Goal: Task Accomplishment & Management: Use online tool/utility

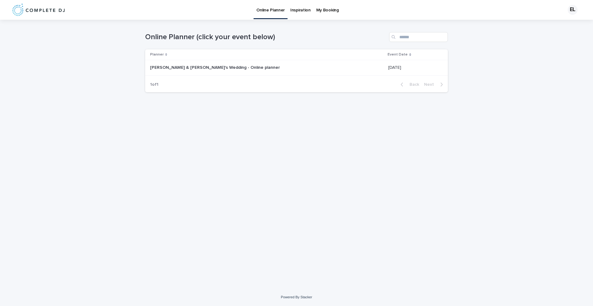
click at [225, 70] on p "[PERSON_NAME] & [PERSON_NAME]'s Wedding - Online planner" at bounding box center [215, 67] width 131 height 6
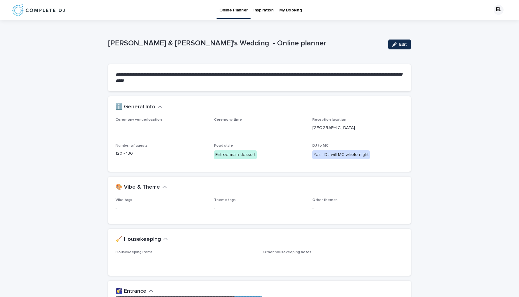
drag, startPoint x: 317, startPoint y: 127, endPoint x: 351, endPoint y: 128, distance: 34.6
click at [352, 128] on p "[GEOGRAPHIC_DATA]" at bounding box center [357, 128] width 91 height 6
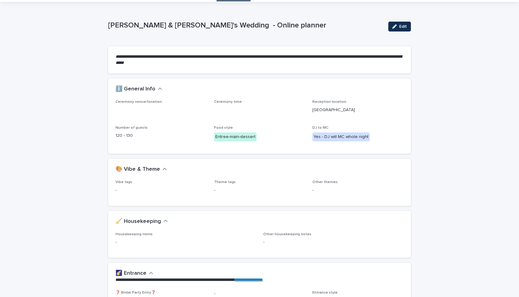
scroll to position [19, 0]
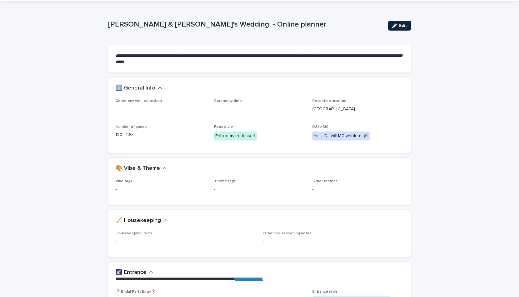
click at [393, 23] on button "Edit" at bounding box center [399, 26] width 23 height 10
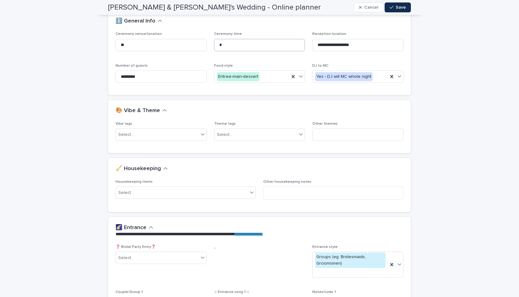
scroll to position [92, 0]
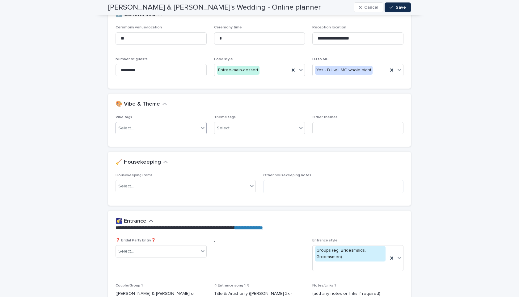
click at [184, 124] on div "Select..." at bounding box center [157, 128] width 83 height 10
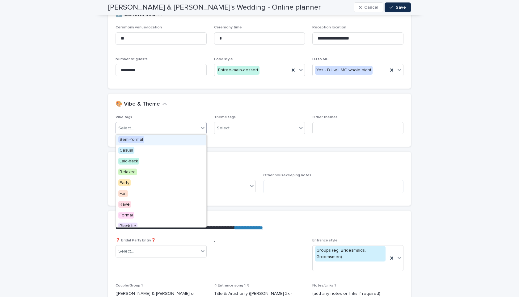
click at [197, 113] on div "🎨 Vibe & Theme" at bounding box center [259, 105] width 303 height 22
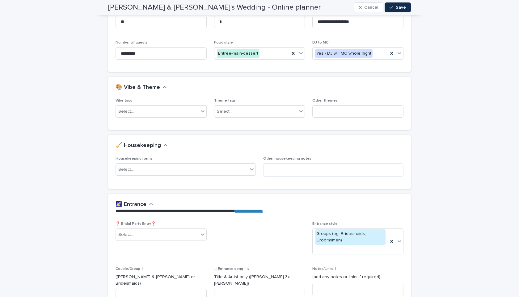
scroll to position [124, 0]
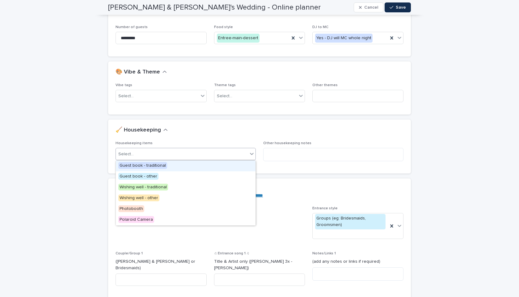
click at [209, 155] on div "Select..." at bounding box center [182, 154] width 132 height 10
click at [220, 133] on div "🧹 Housekeeping" at bounding box center [257, 130] width 285 height 7
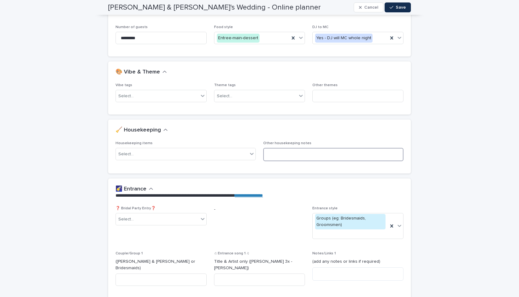
click at [287, 160] on textarea at bounding box center [333, 154] width 140 height 13
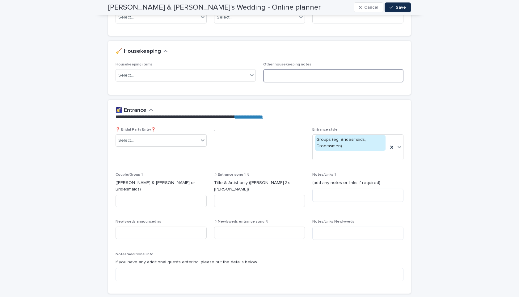
scroll to position [232, 0]
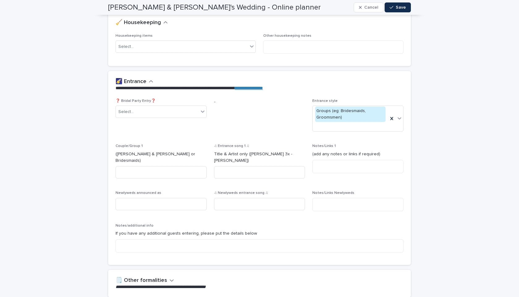
click at [188, 105] on div "❓ Bridal Party Entry❓ Select..." at bounding box center [160, 111] width 91 height 24
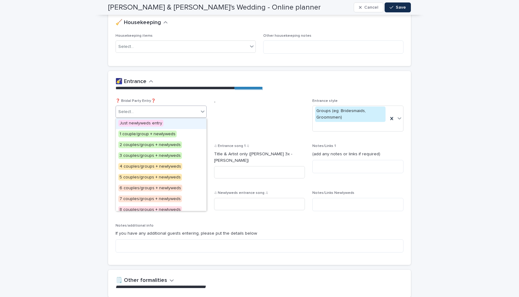
click at [185, 109] on div "Select..." at bounding box center [157, 112] width 83 height 10
click at [168, 100] on p "❓ Bridal Party Entry❓" at bounding box center [160, 101] width 91 height 4
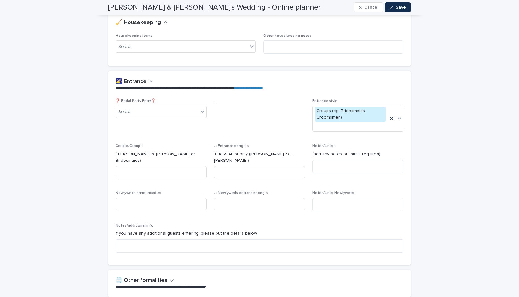
scroll to position [252, 0]
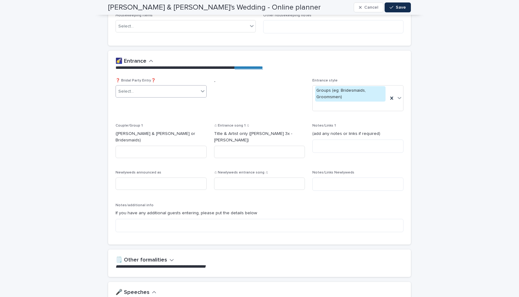
click at [163, 88] on div "Select..." at bounding box center [157, 91] width 83 height 10
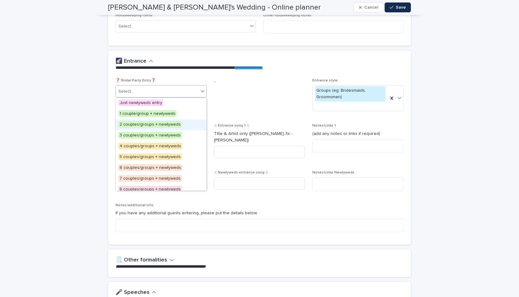
click at [157, 124] on span "2 couples/groups + newlyweds" at bounding box center [150, 124] width 64 height 7
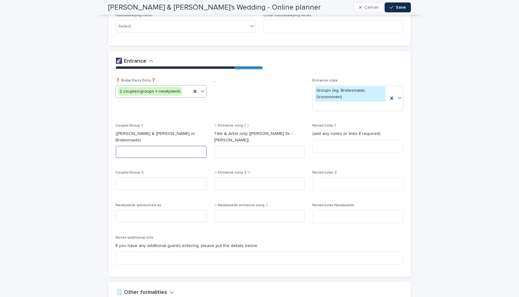
click at [153, 146] on input at bounding box center [160, 152] width 91 height 12
click at [158, 179] on input at bounding box center [160, 184] width 91 height 12
click at [161, 204] on div "Newlyweds announced as" at bounding box center [160, 215] width 91 height 24
click at [248, 146] on input at bounding box center [259, 152] width 91 height 12
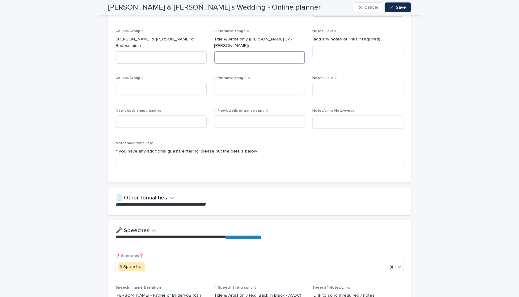
scroll to position [393, 0]
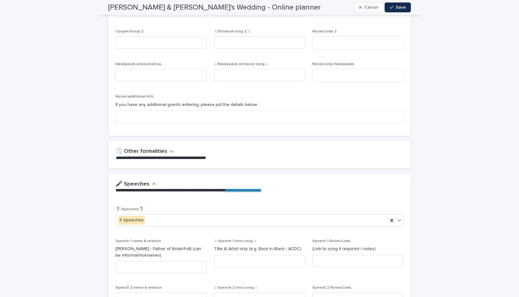
click at [166, 149] on button "🗒️ Other formalities" at bounding box center [144, 151] width 58 height 7
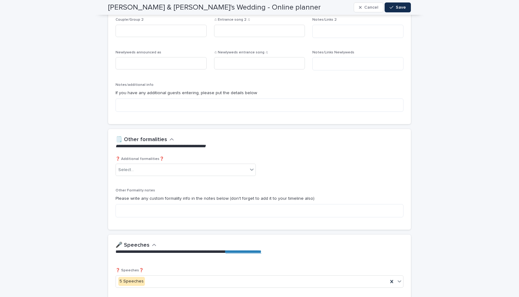
scroll to position [405, 0]
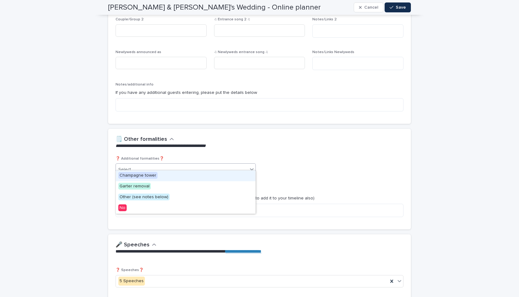
click at [163, 165] on div "Select..." at bounding box center [182, 170] width 132 height 10
click at [206, 136] on div "**********" at bounding box center [257, 142] width 285 height 13
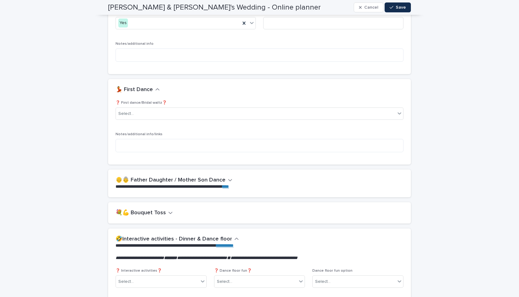
scroll to position [937, 0]
click at [218, 109] on div "Select..." at bounding box center [255, 113] width 279 height 10
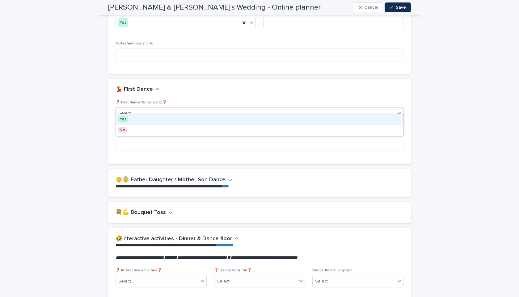
click at [208, 120] on div "Yes" at bounding box center [259, 119] width 287 height 11
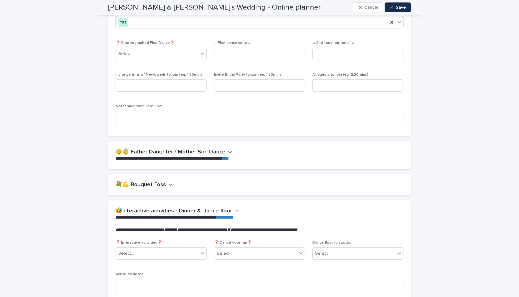
scroll to position [1029, 0]
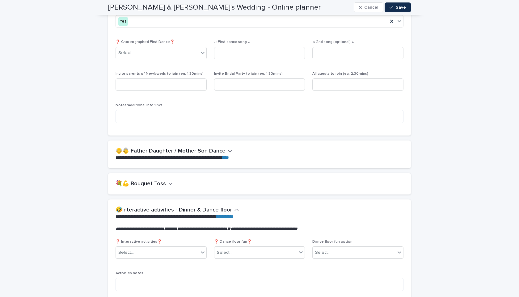
click at [203, 141] on div "**********" at bounding box center [259, 153] width 303 height 27
click at [203, 148] on h2 "👴👵 Father Daughter / Mother Son Dance" at bounding box center [170, 151] width 110 height 7
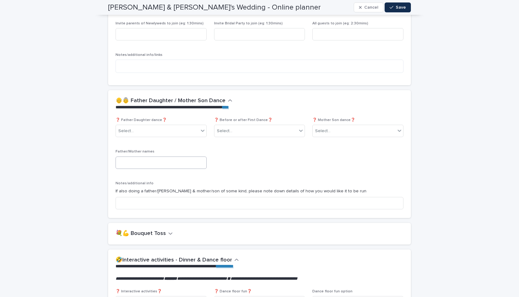
scroll to position [1081, 0]
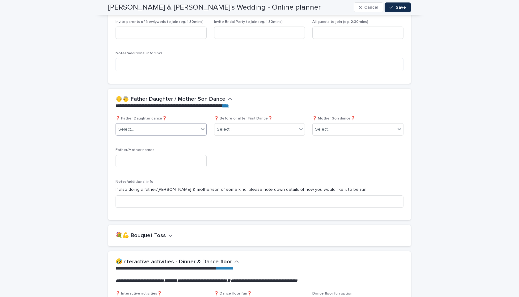
click at [156, 125] on div "Select..." at bounding box center [157, 129] width 83 height 10
click at [311, 120] on div "❓ Father Daughter dance❓ option Yes focused, 1 of 2. 2 results available. Use U…" at bounding box center [259, 164] width 288 height 96
click at [321, 126] on div "Select..." at bounding box center [322, 129] width 15 height 6
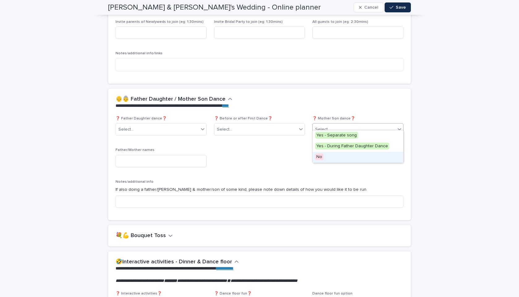
click at [318, 152] on div "No" at bounding box center [357, 157] width 90 height 11
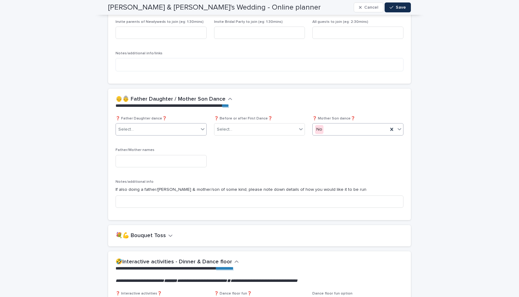
click at [193, 124] on div "Select..." at bounding box center [157, 129] width 83 height 10
click at [168, 133] on div "Yes" at bounding box center [161, 135] width 90 height 11
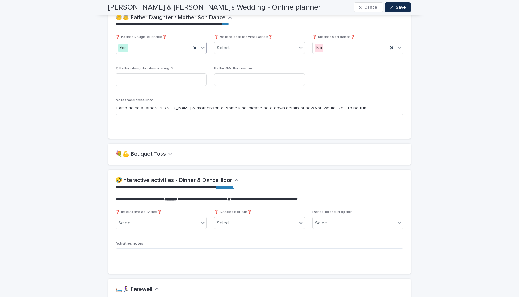
scroll to position [1173, 0]
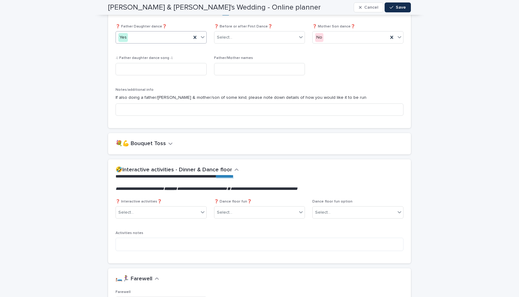
click at [157, 140] on h2 "💐💪 Bouquet Toss" at bounding box center [140, 143] width 50 height 7
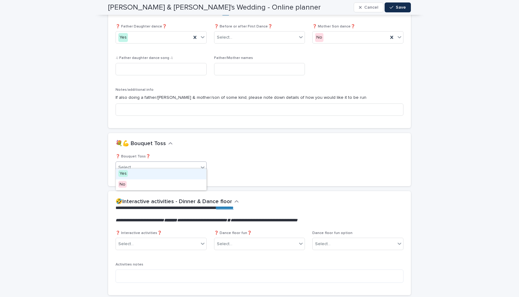
click at [154, 162] on div "Select..." at bounding box center [157, 167] width 83 height 10
click at [154, 170] on div "Yes" at bounding box center [161, 174] width 90 height 11
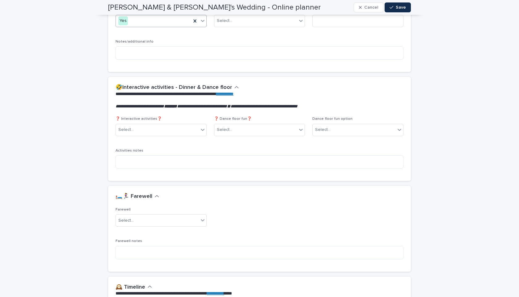
scroll to position [1343, 0]
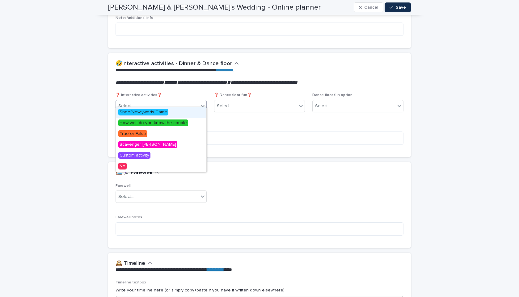
click at [172, 101] on div "Select..." at bounding box center [157, 106] width 83 height 10
click at [146, 163] on div "No" at bounding box center [161, 166] width 90 height 11
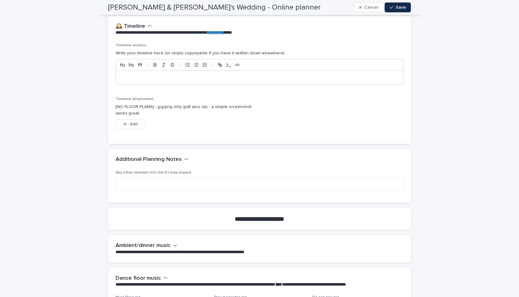
scroll to position [1577, 0]
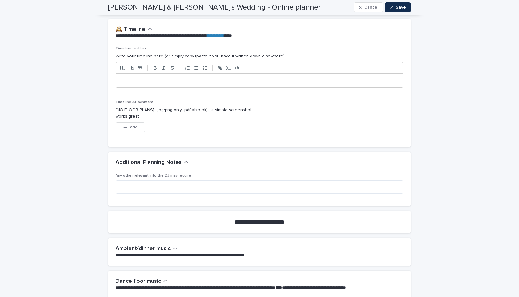
click at [147, 68] on div at bounding box center [259, 67] width 288 height 11
click at [148, 78] on p at bounding box center [259, 81] width 278 height 6
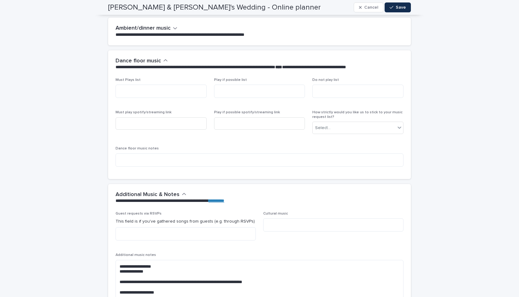
scroll to position [1801, 0]
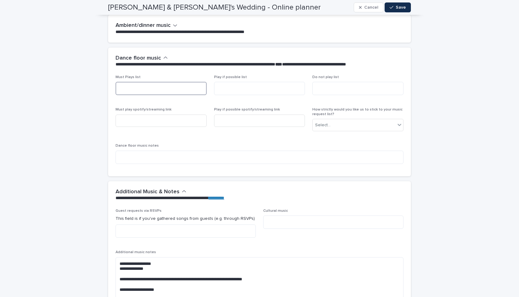
click at [154, 89] on textarea at bounding box center [160, 88] width 91 height 13
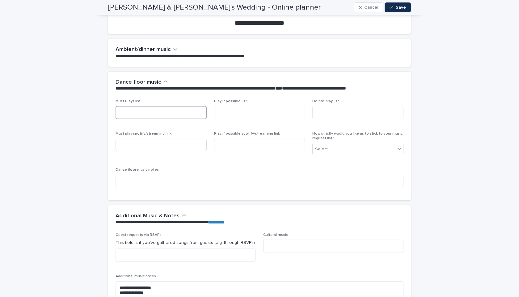
scroll to position [1792, 0]
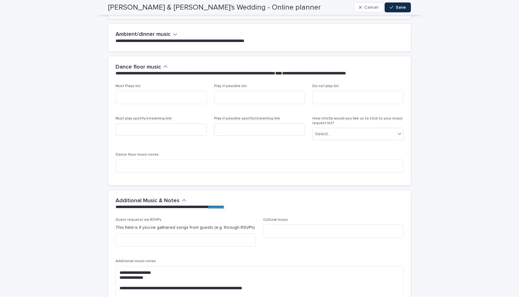
click at [165, 31] on h2 "Ambient/dinner music" at bounding box center [142, 34] width 55 height 7
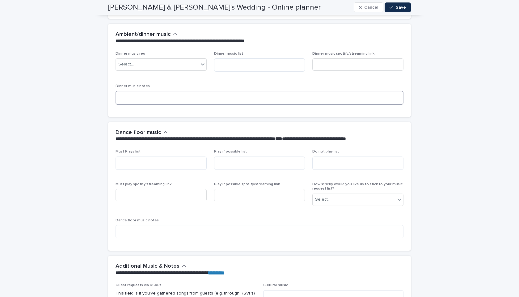
click at [190, 91] on textarea at bounding box center [259, 98] width 288 height 14
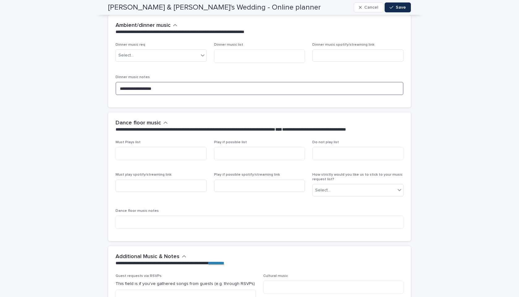
scroll to position [1800, 0]
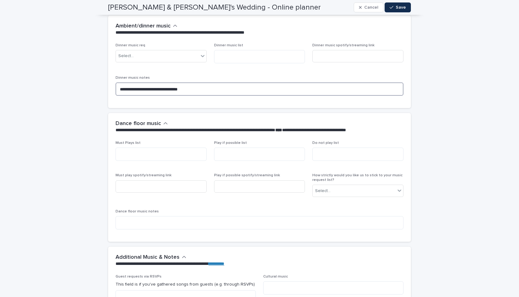
type textarea "**********"
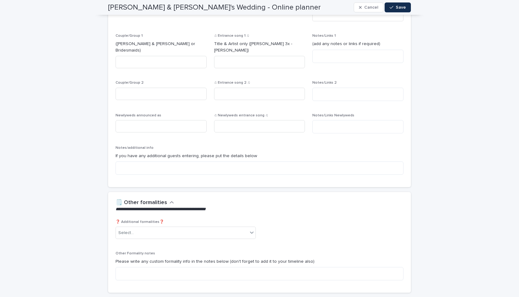
scroll to position [260, 0]
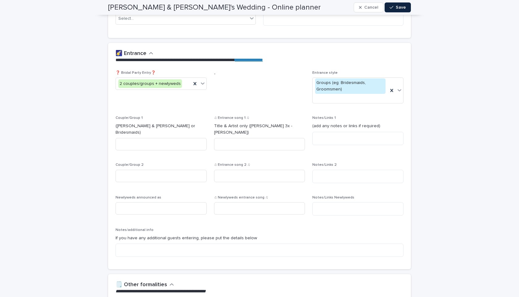
click at [397, 11] on button "Save" at bounding box center [397, 7] width 26 height 10
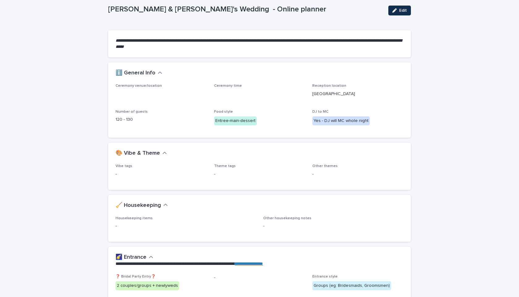
scroll to position [0, 0]
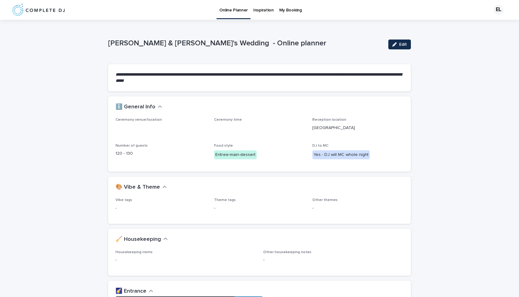
click at [254, 10] on p "Inspiration" at bounding box center [263, 6] width 20 height 13
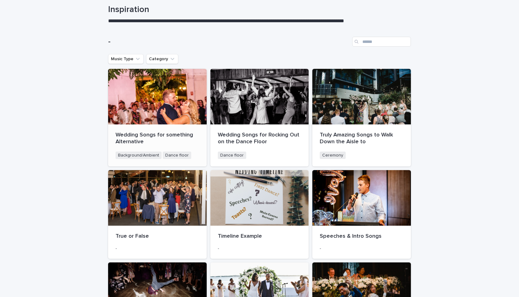
scroll to position [51, 0]
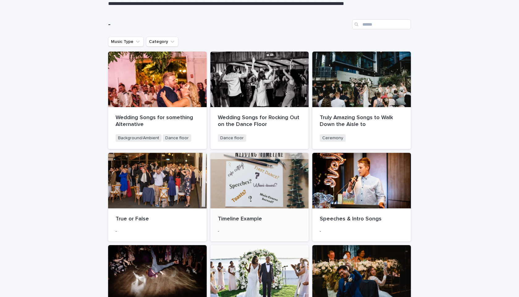
click at [254, 183] on div at bounding box center [259, 181] width 99 height 56
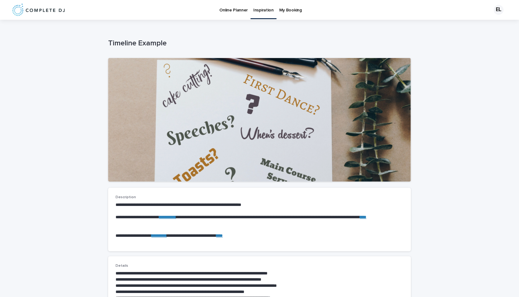
click at [258, 12] on p "Inspiration" at bounding box center [263, 6] width 20 height 13
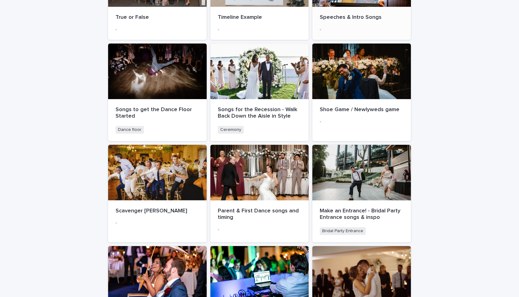
scroll to position [252, 0]
